Goal: Transaction & Acquisition: Purchase product/service

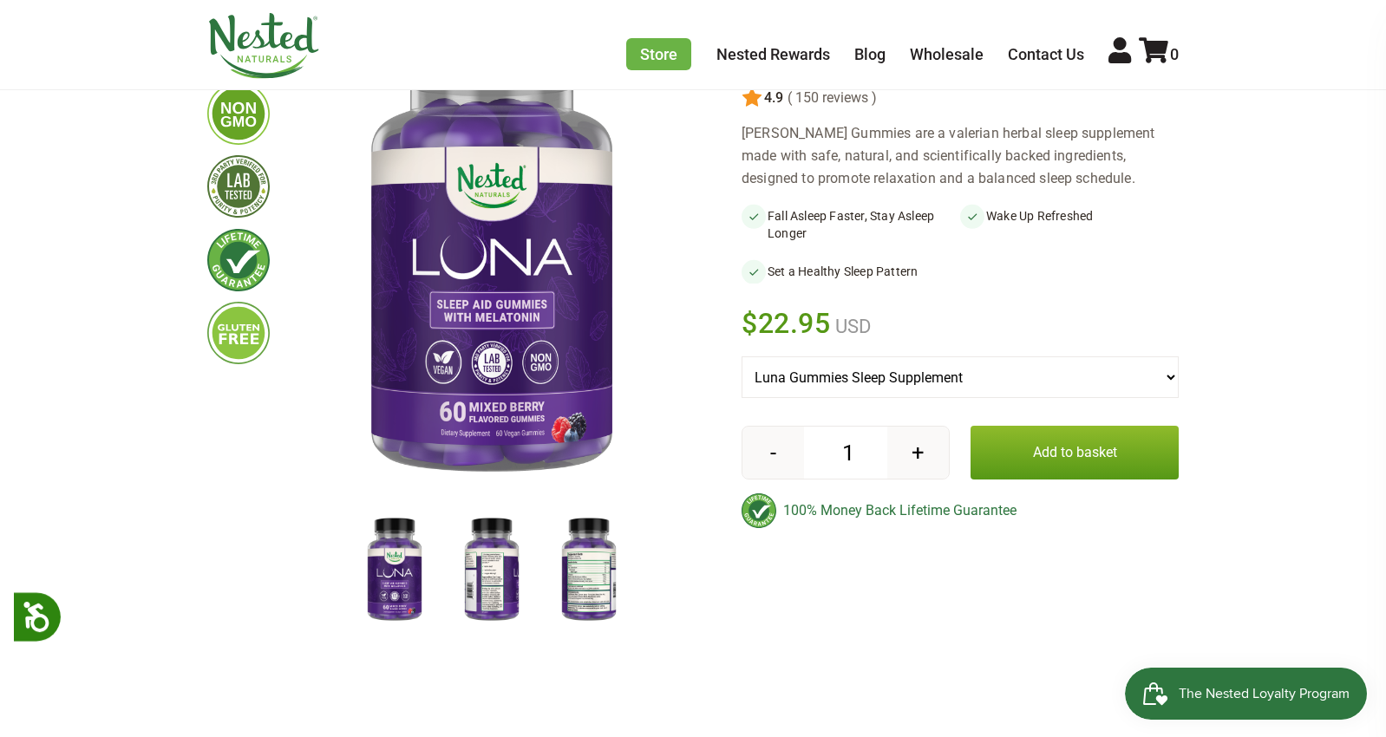
scroll to position [256, 0]
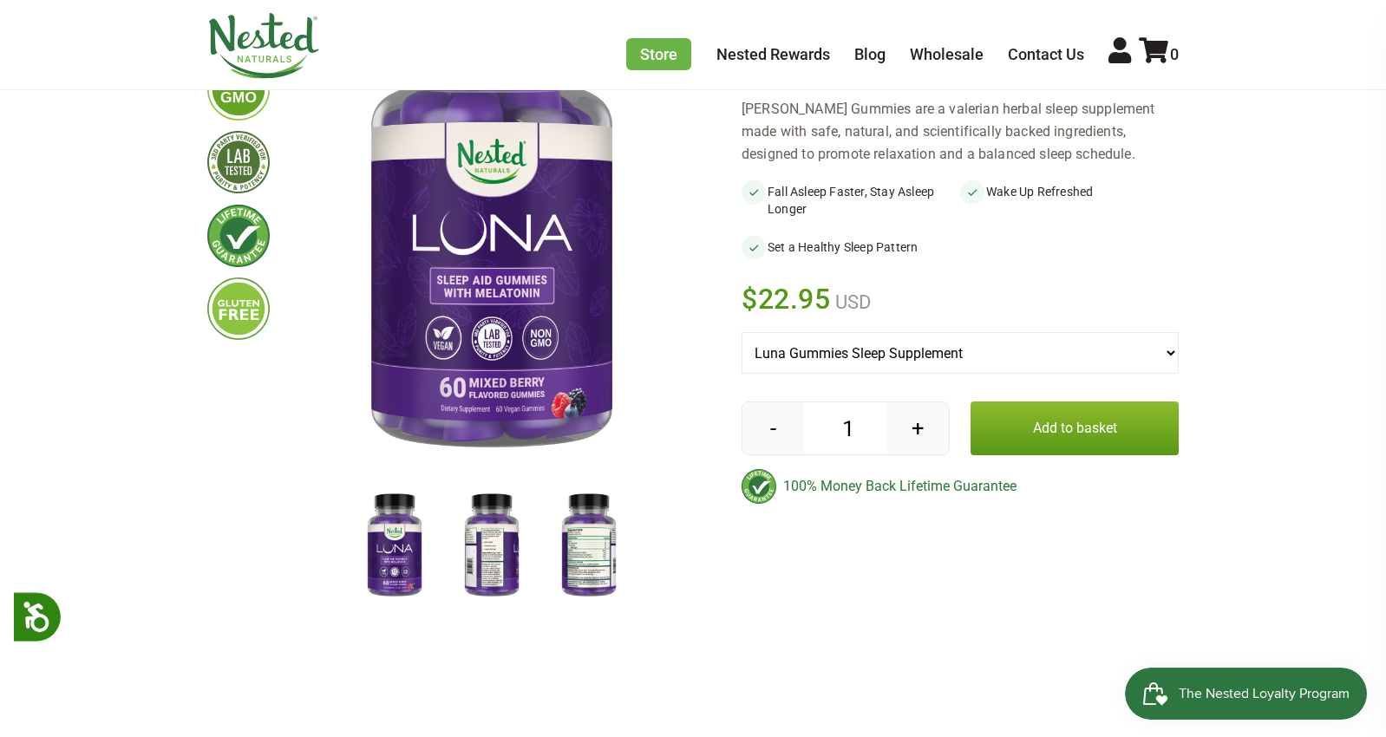
click at [583, 555] on img at bounding box center [588, 546] width 87 height 113
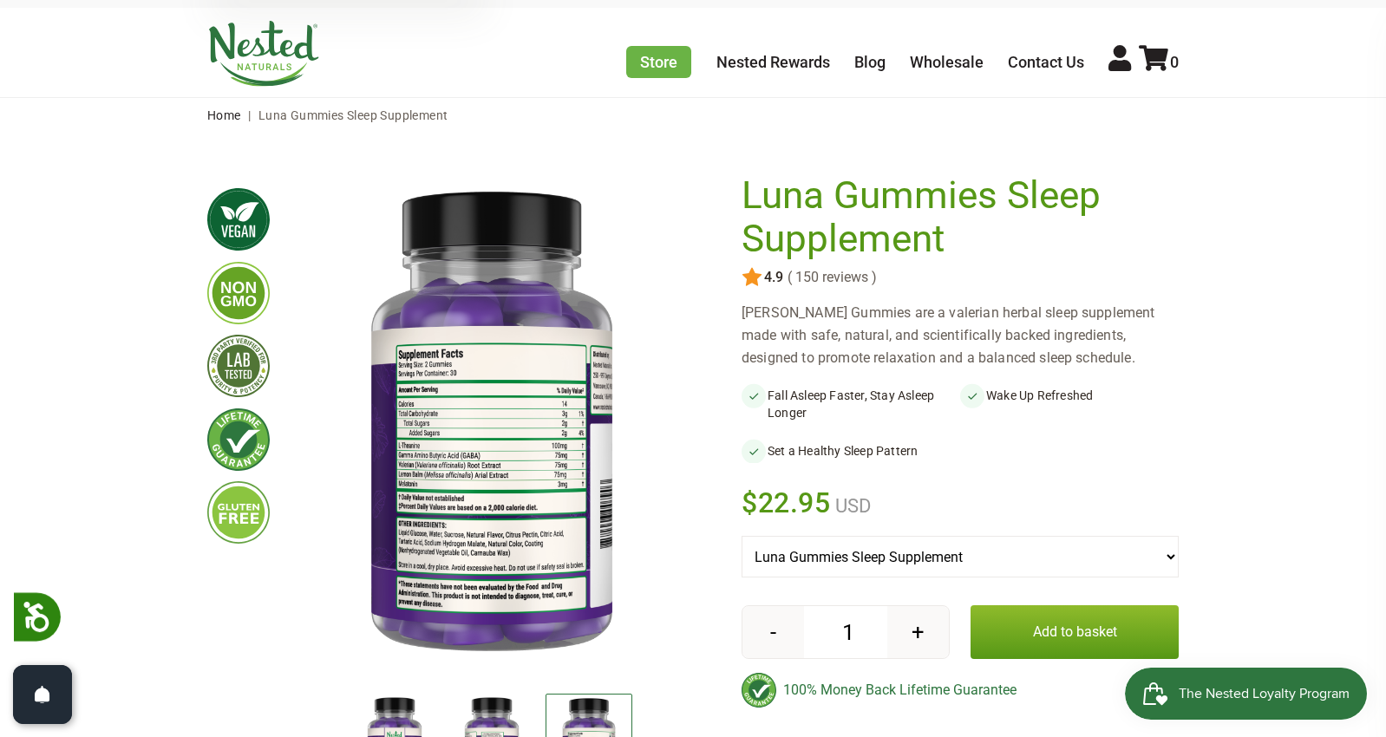
scroll to position [0, 0]
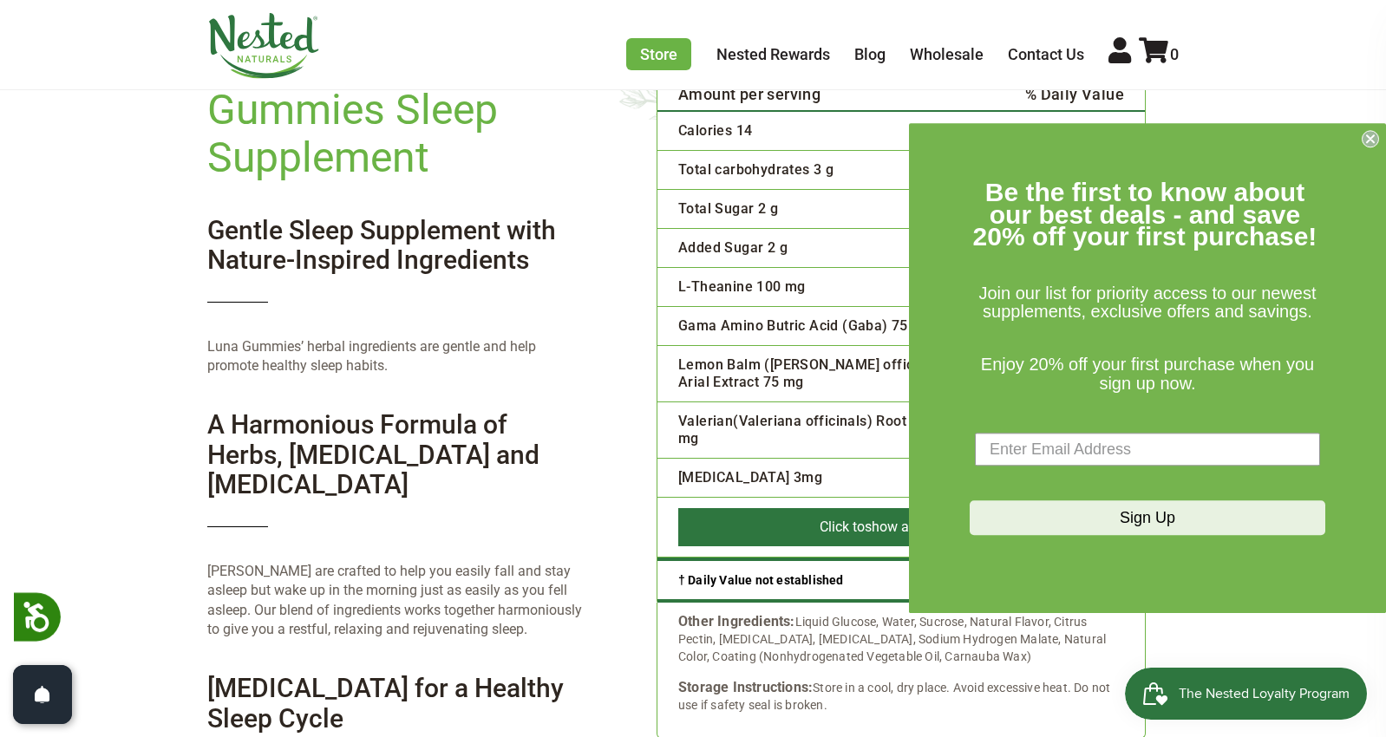
scroll to position [2655, 0]
click at [1376, 143] on circle "Close dialog" at bounding box center [1370, 139] width 16 height 16
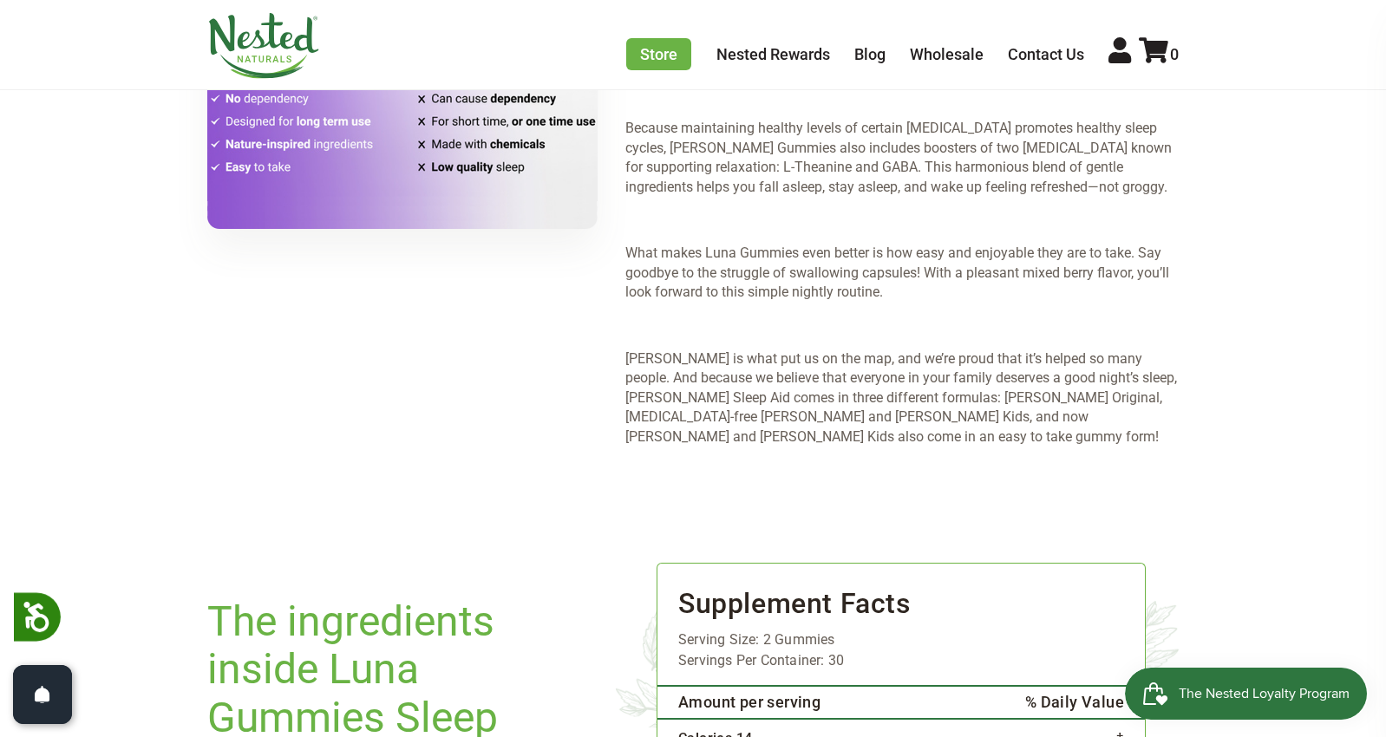
scroll to position [1893, 0]
